Goal: Check status: Check status

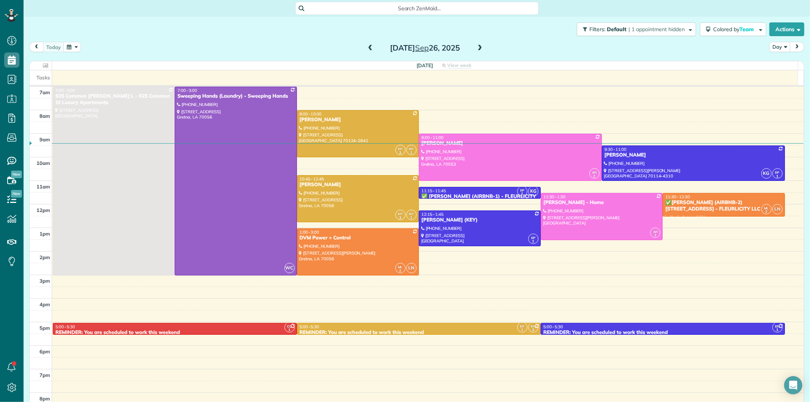
scroll to position [3, 3]
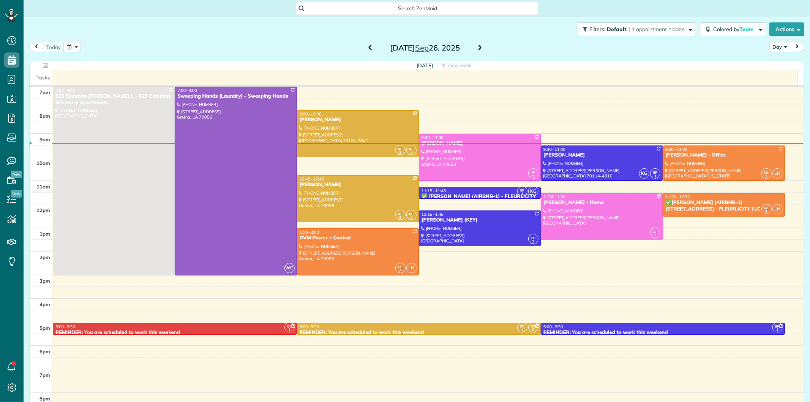
scroll to position [3, 3]
click at [705, 162] on div at bounding box center [723, 163] width 121 height 35
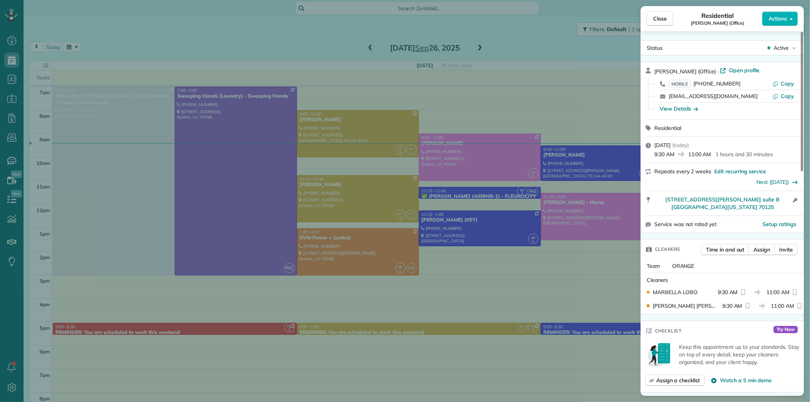
click at [660, 17] on span "Close" at bounding box center [660, 19] width 14 height 8
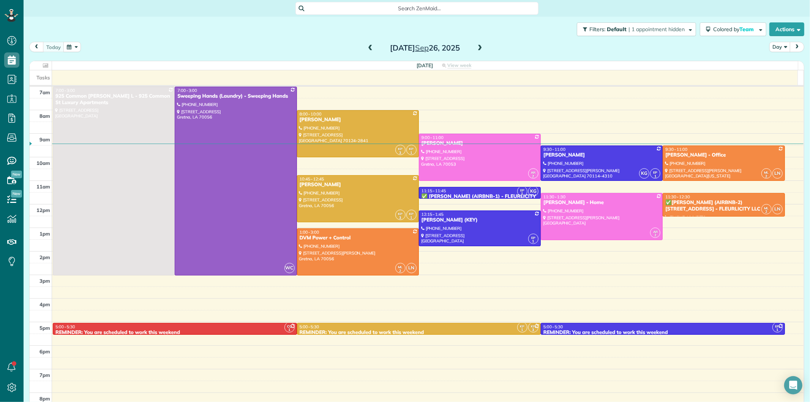
click at [479, 50] on span at bounding box center [480, 48] width 8 height 7
